Goal: Communication & Community: Connect with others

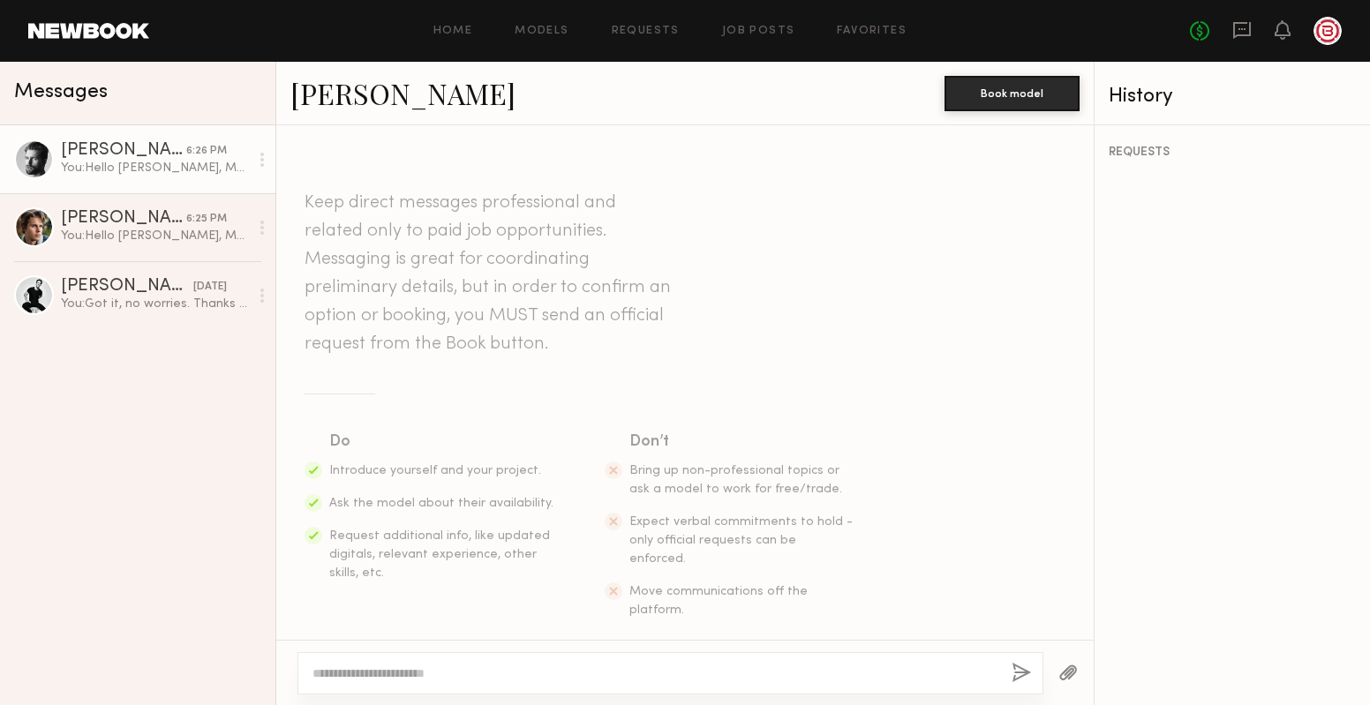
scroll to position [500, 0]
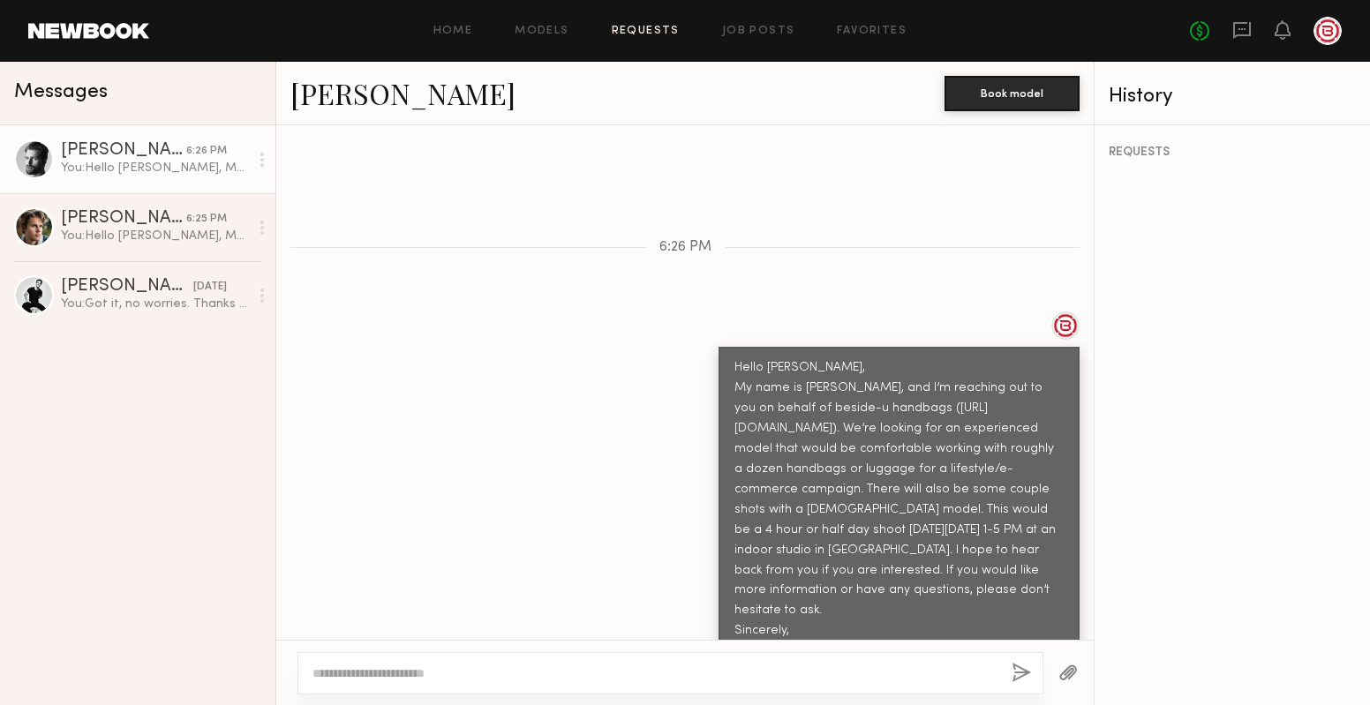
click at [647, 35] on link "Requests" at bounding box center [646, 31] width 68 height 11
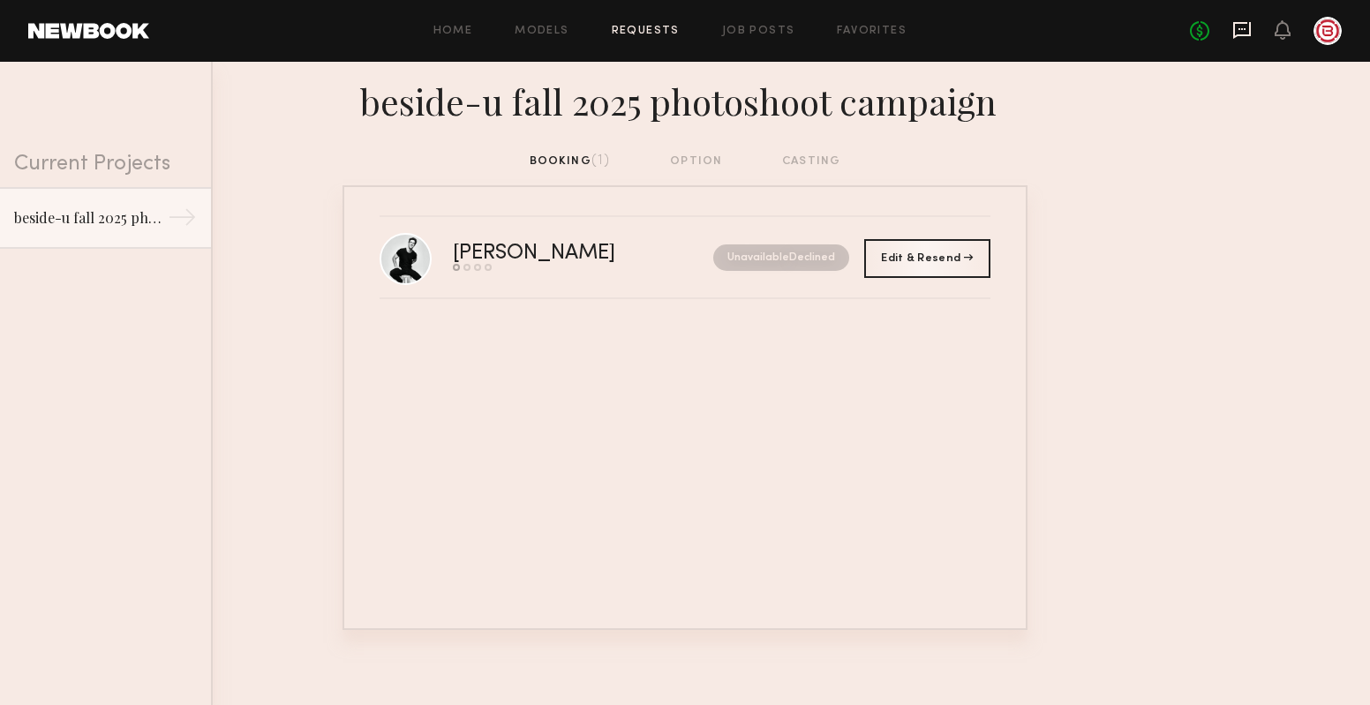
click at [1243, 31] on icon at bounding box center [1241, 29] width 19 height 19
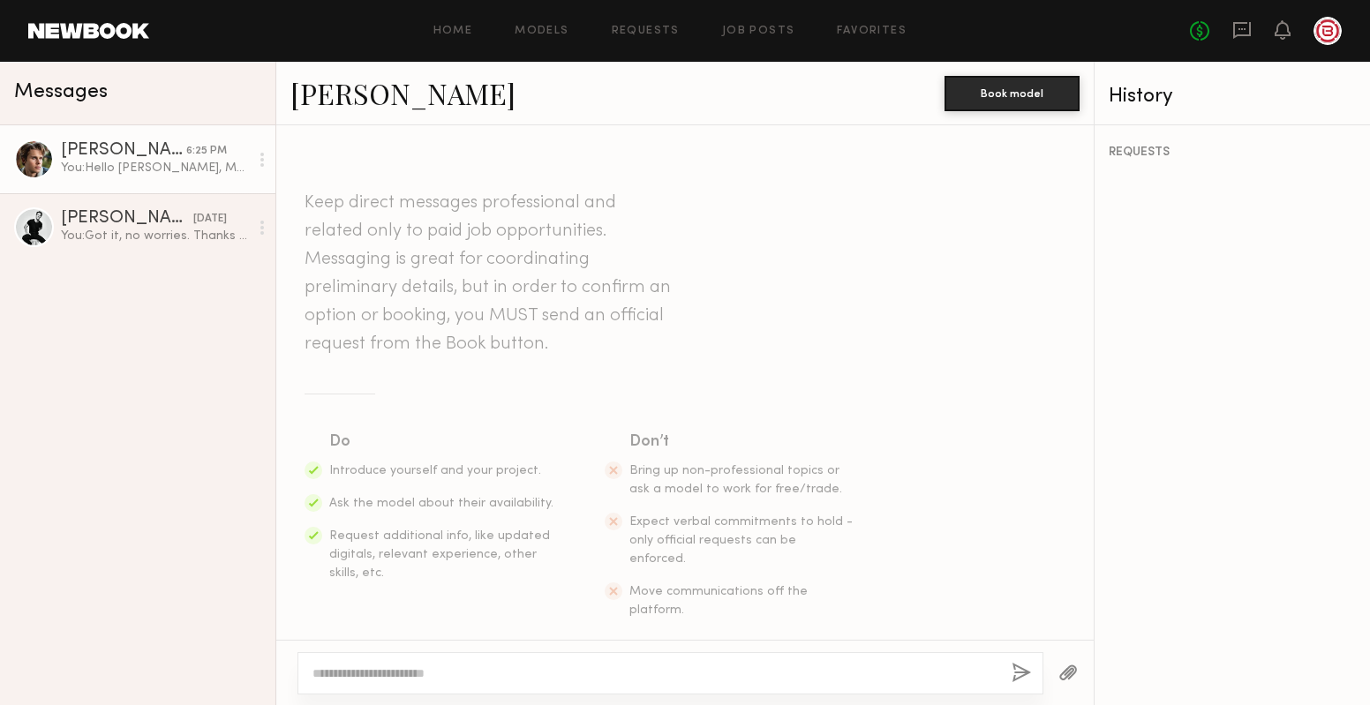
scroll to position [479, 0]
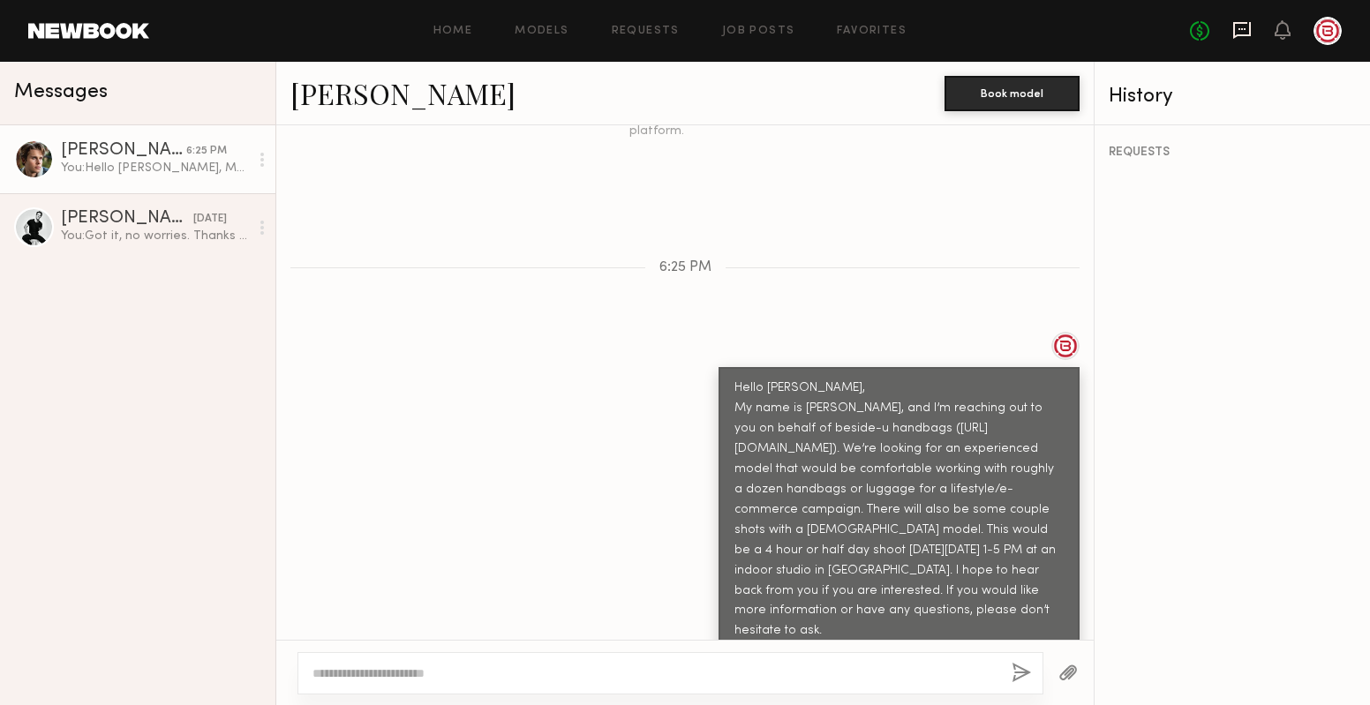
click at [1243, 34] on icon at bounding box center [1242, 30] width 18 height 17
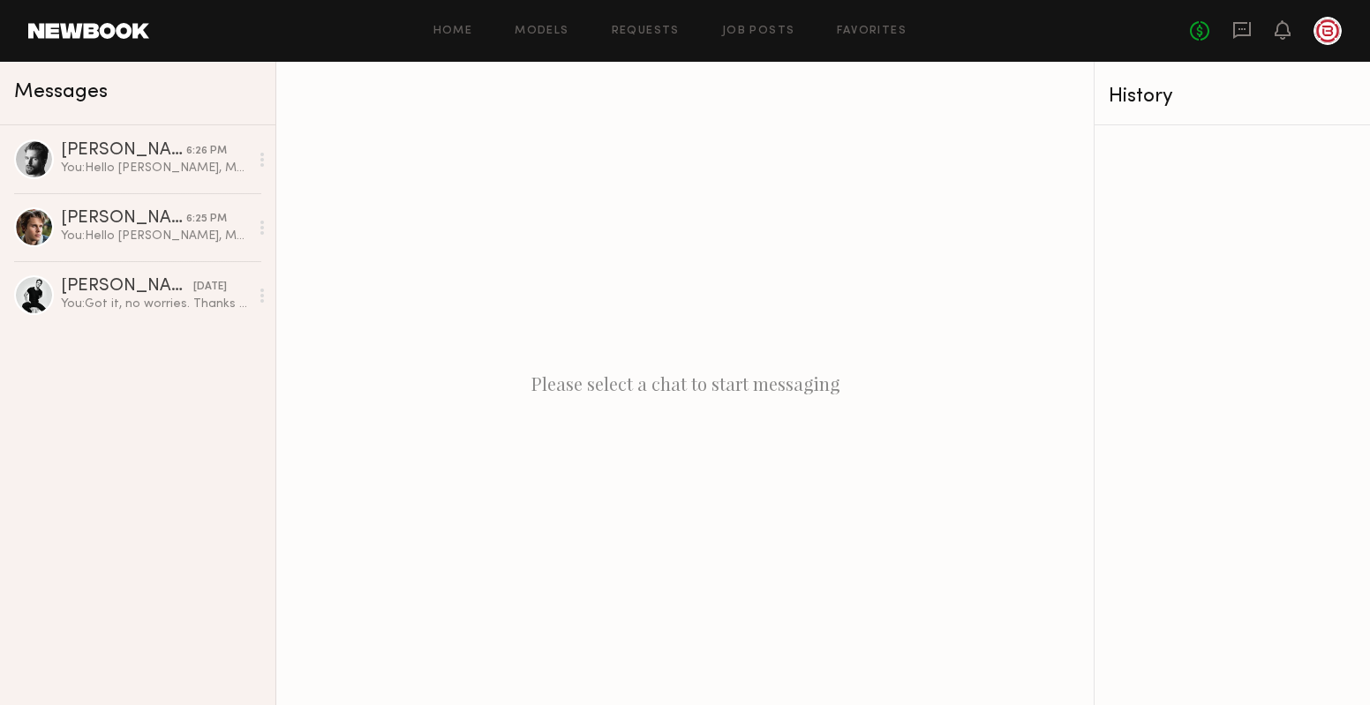
click at [456, 43] on div "Home Models Requests Job Posts Favorites Sign Out No fees up to $5,000" at bounding box center [745, 31] width 1193 height 28
click at [456, 26] on link "Home" at bounding box center [453, 31] width 40 height 11
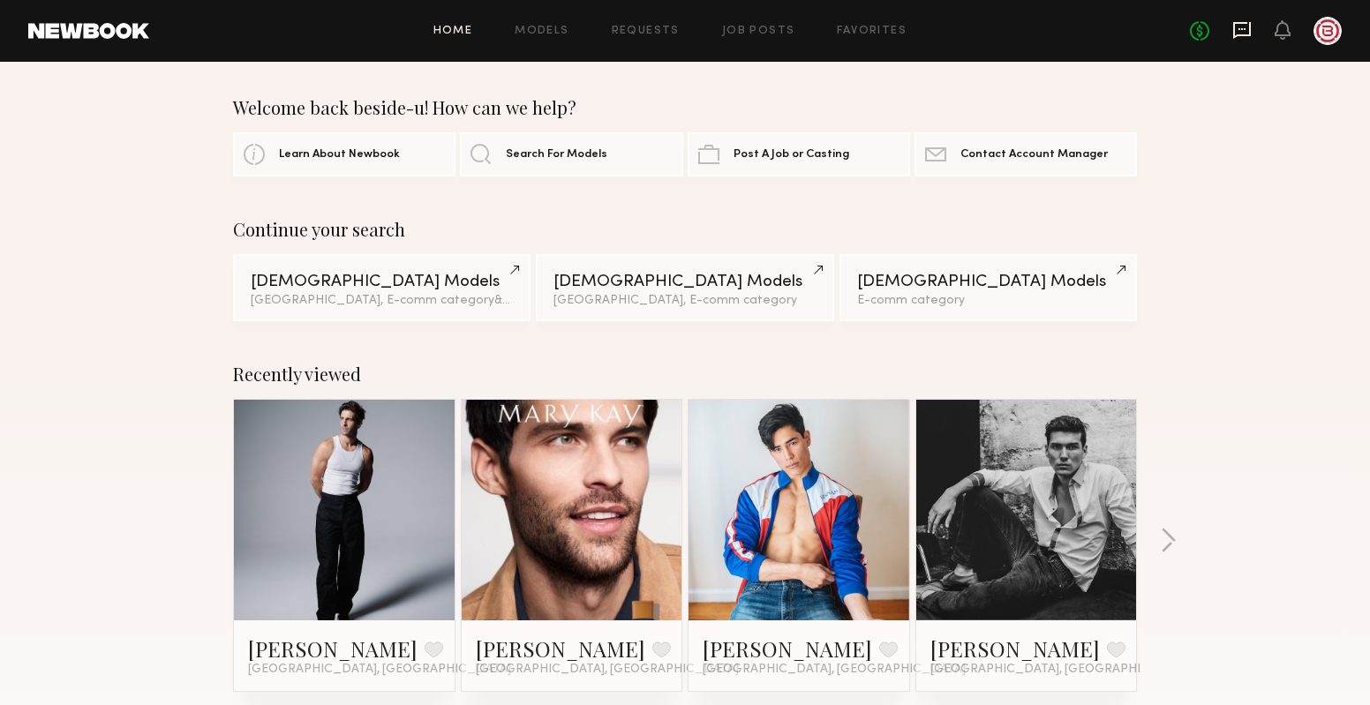
click at [1246, 25] on icon at bounding box center [1241, 29] width 19 height 19
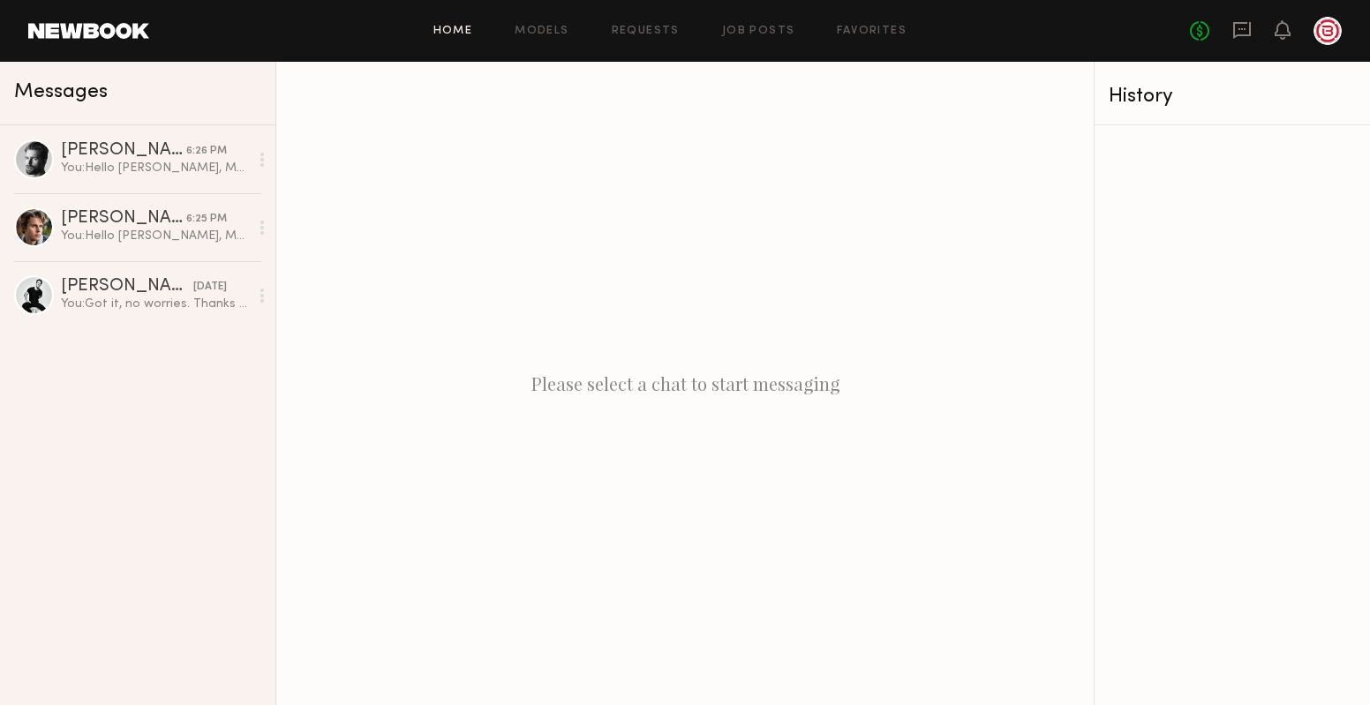
click at [446, 27] on link "Home" at bounding box center [453, 31] width 40 height 11
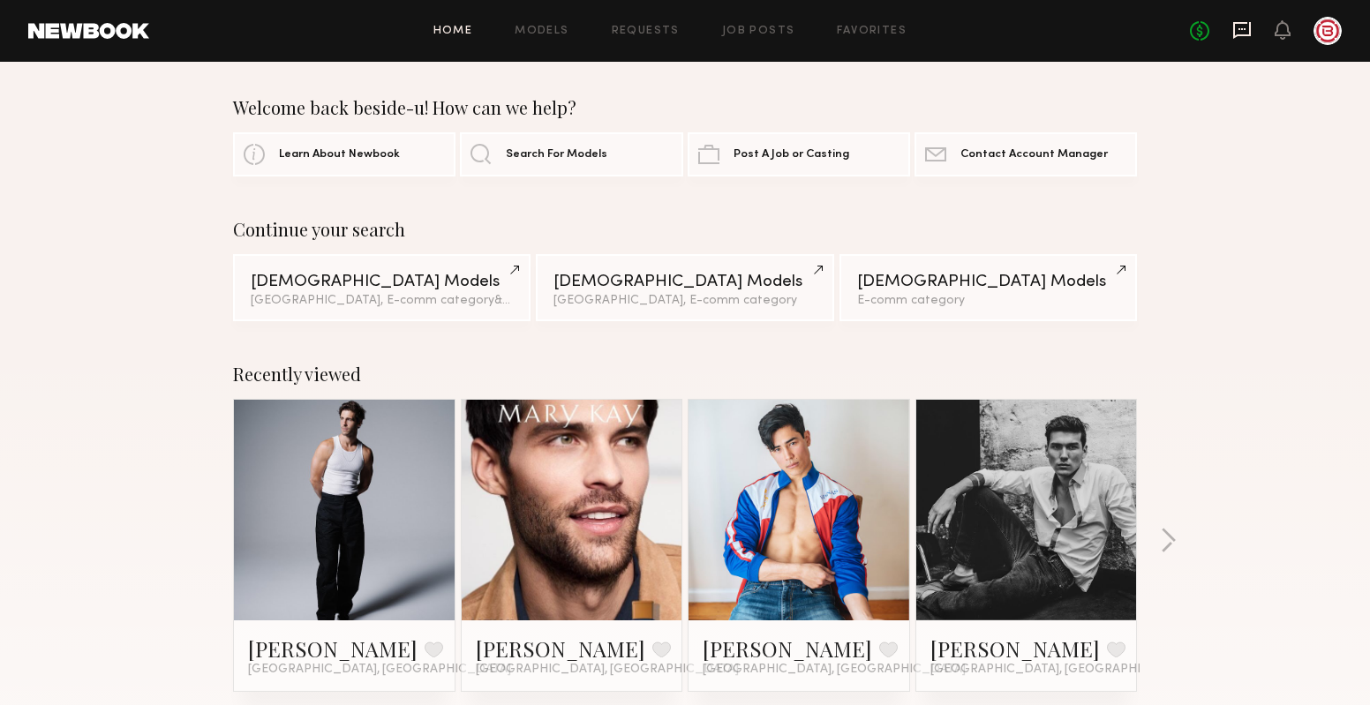
click at [1251, 33] on icon at bounding box center [1242, 30] width 18 height 17
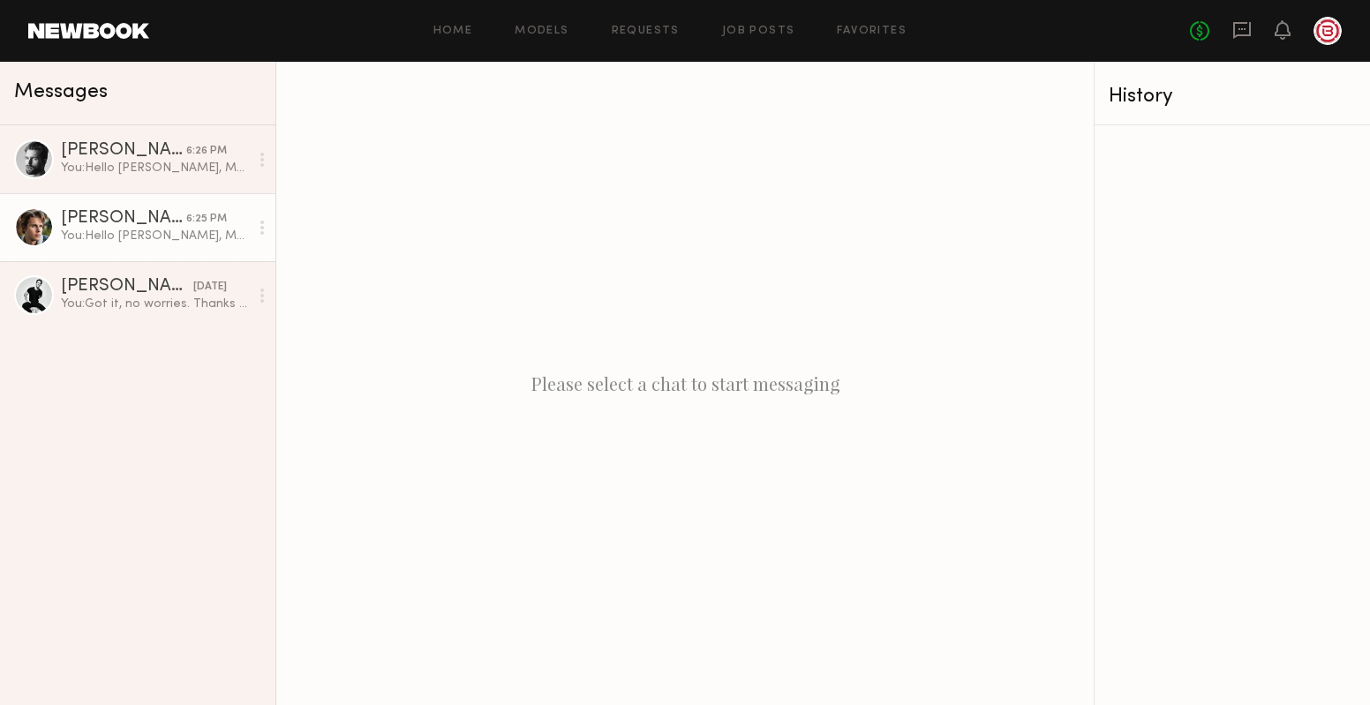
click at [139, 230] on div "You: Hello Logan, My name is Michelle, and I’m reaching out to you on behalf of…" at bounding box center [155, 236] width 188 height 17
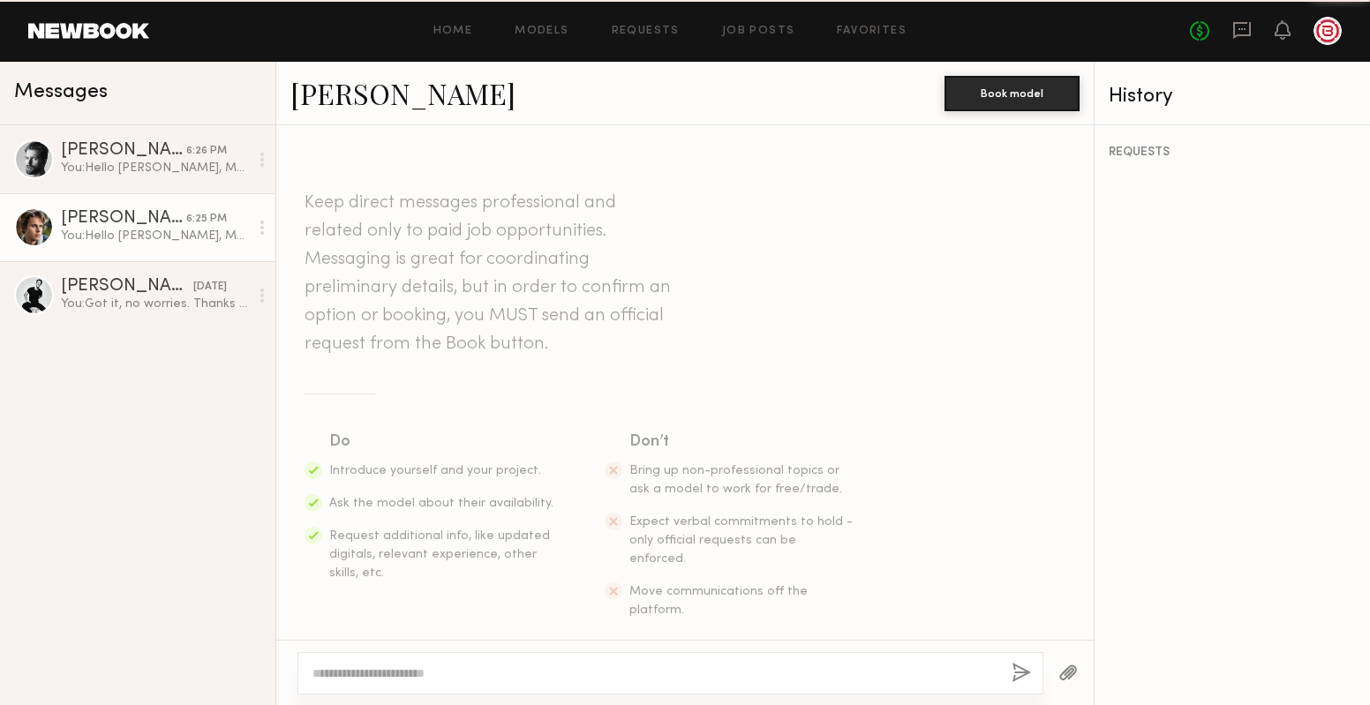
scroll to position [479, 0]
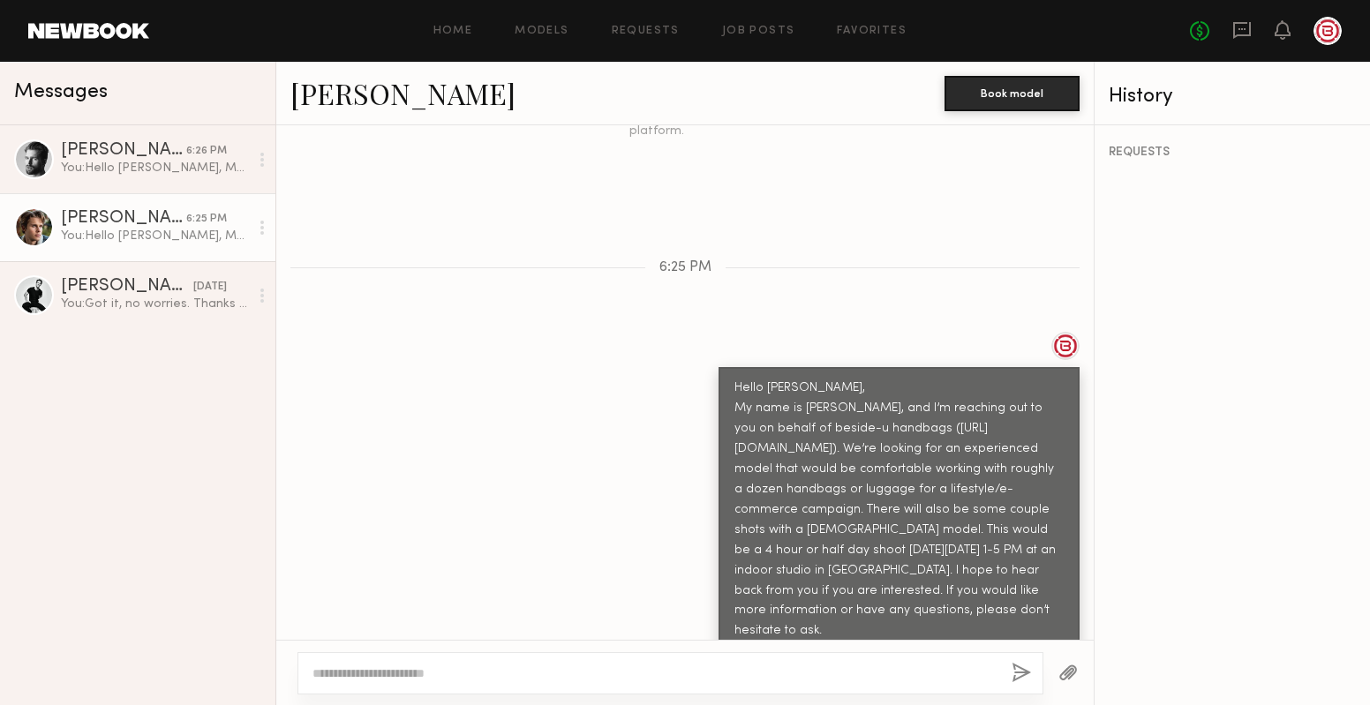
click at [351, 107] on link "Logan S." at bounding box center [402, 93] width 225 height 38
click at [145, 152] on div "Rhett W." at bounding box center [123, 151] width 125 height 18
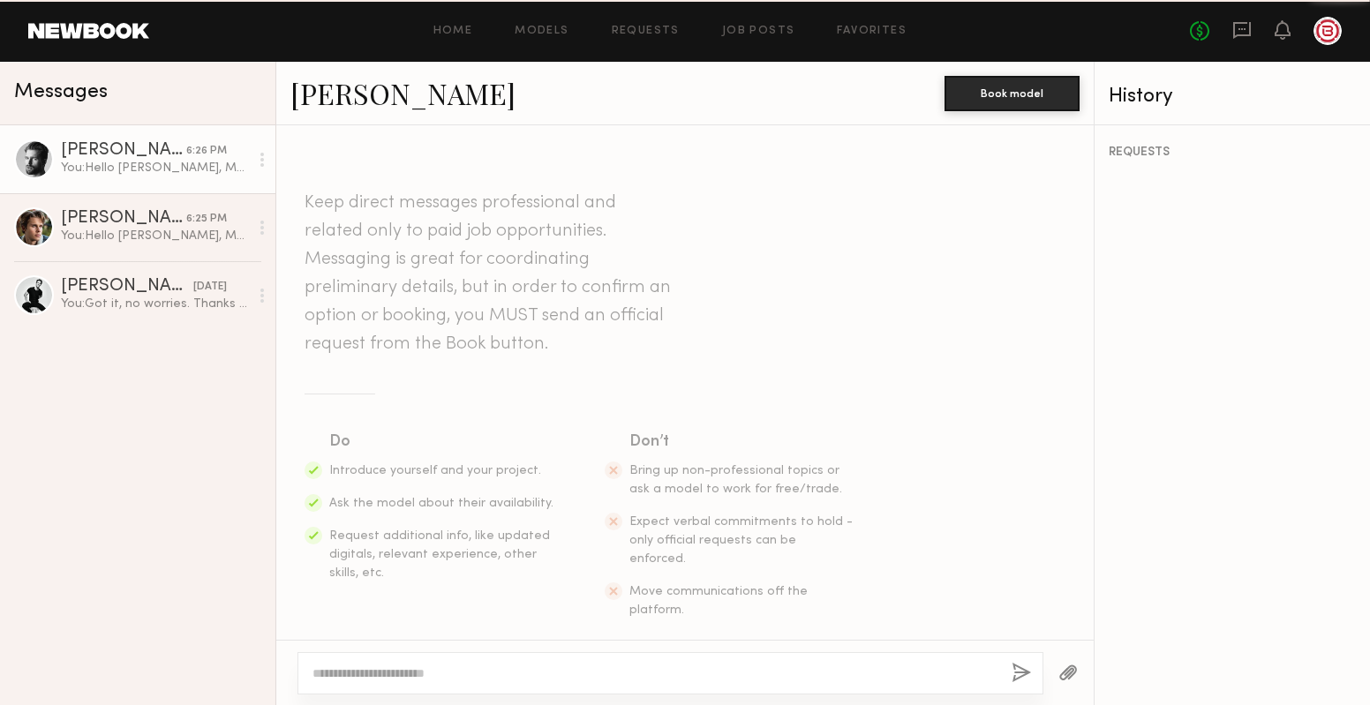
scroll to position [500, 0]
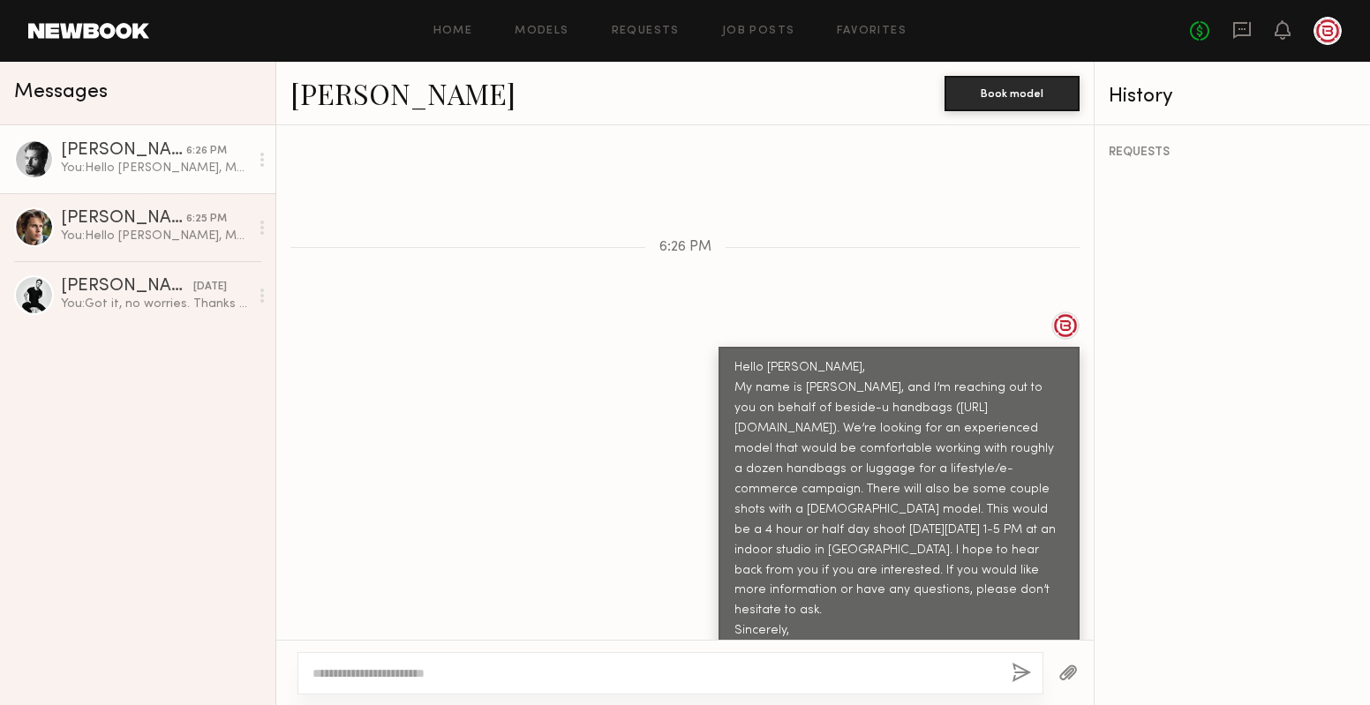
click at [355, 96] on link "Rhett W." at bounding box center [402, 93] width 225 height 38
